Goal: Find specific page/section

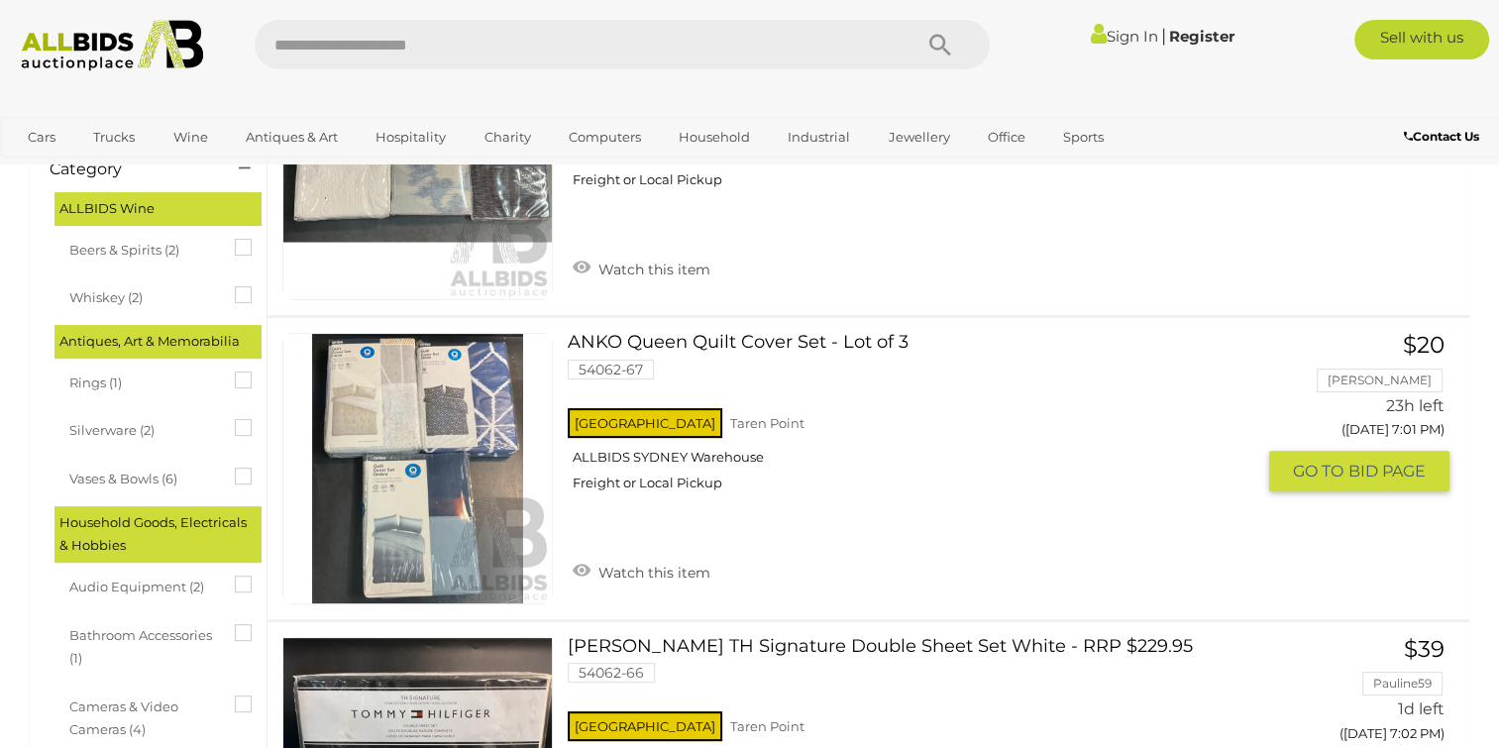
scroll to position [424, 0]
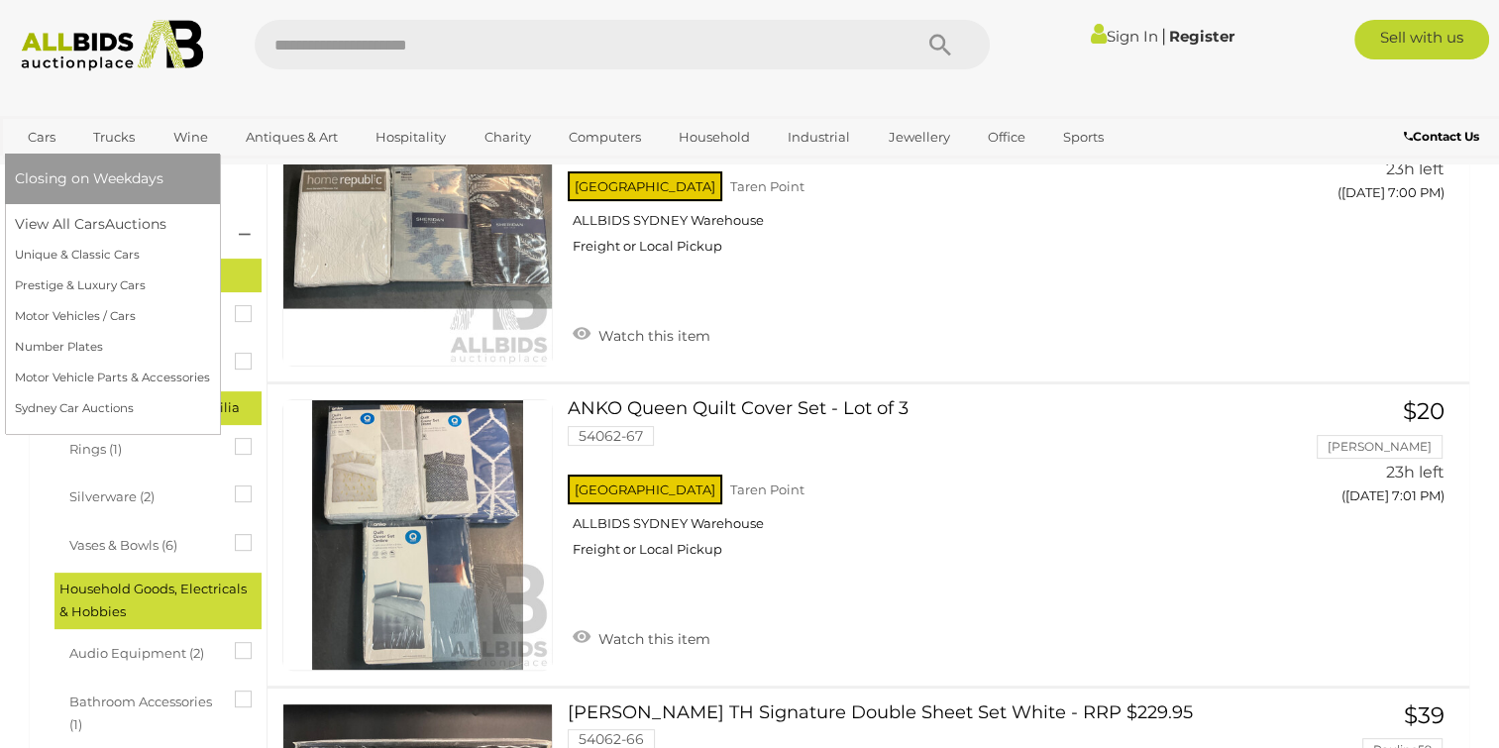
click at [38, 142] on link "Cars" at bounding box center [41, 137] width 53 height 33
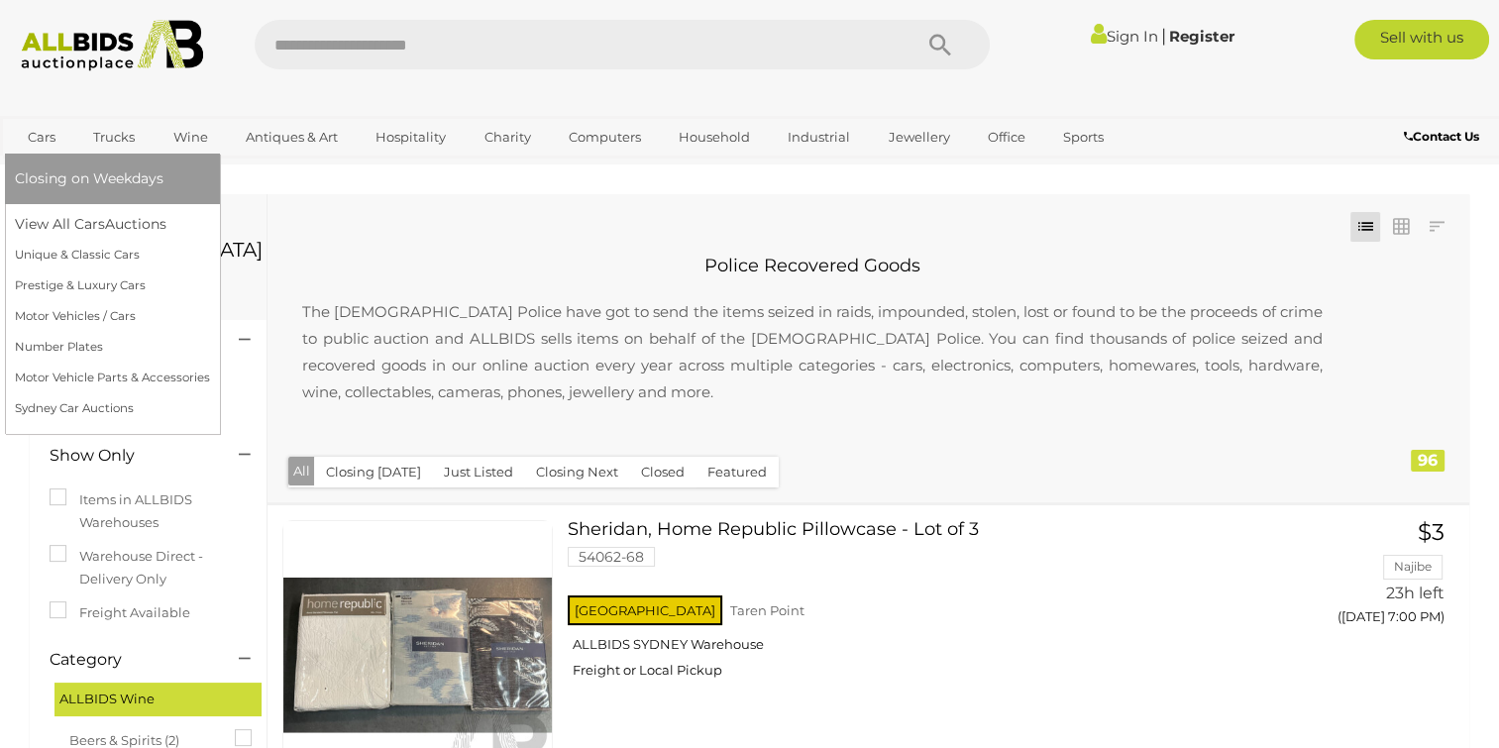
click at [44, 136] on link "Cars" at bounding box center [41, 137] width 53 height 33
click at [67, 226] on link "View All Cars Auctions" at bounding box center [112, 224] width 195 height 31
